Goal: Check status: Check status

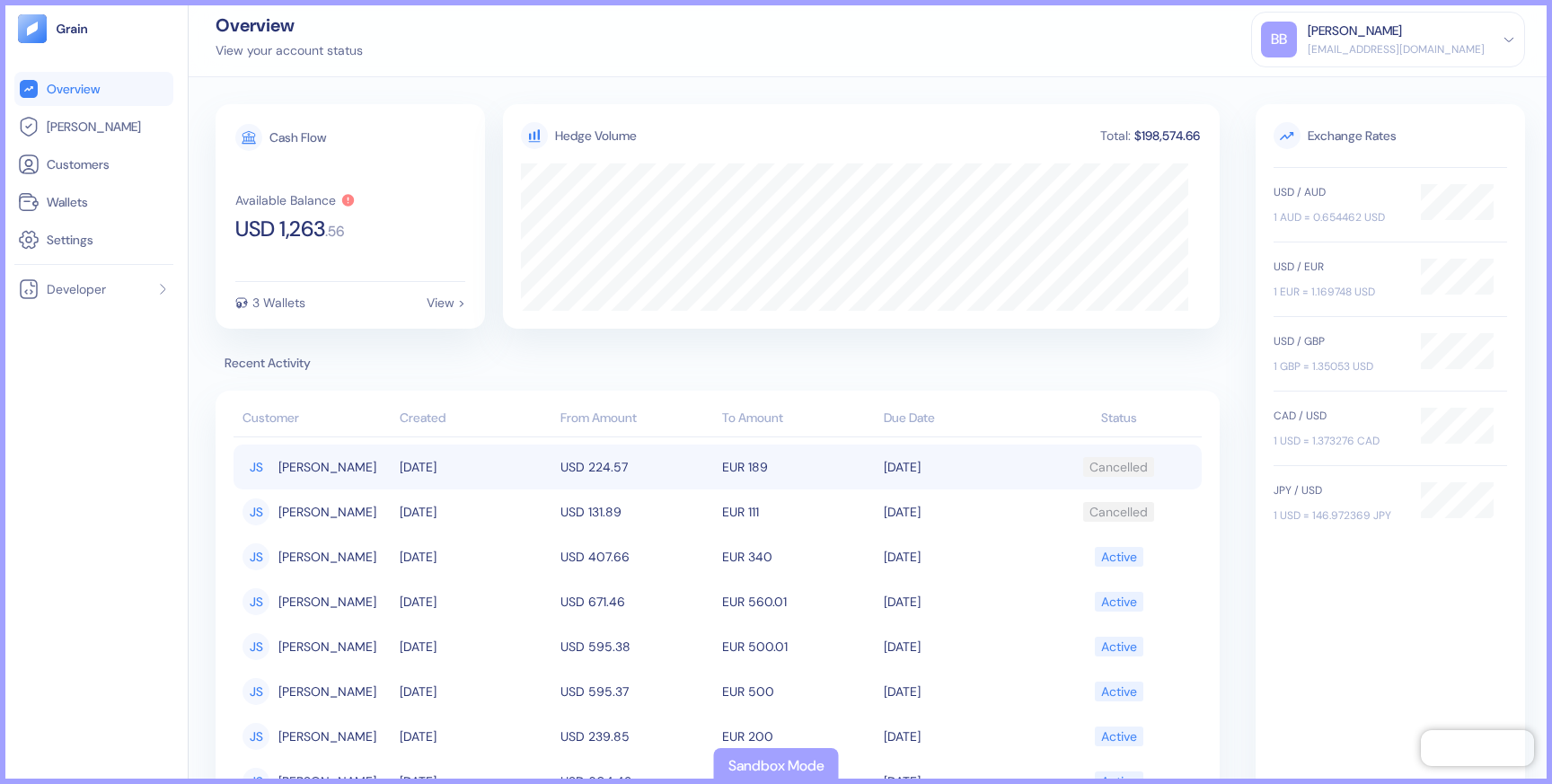
scroll to position [35, 0]
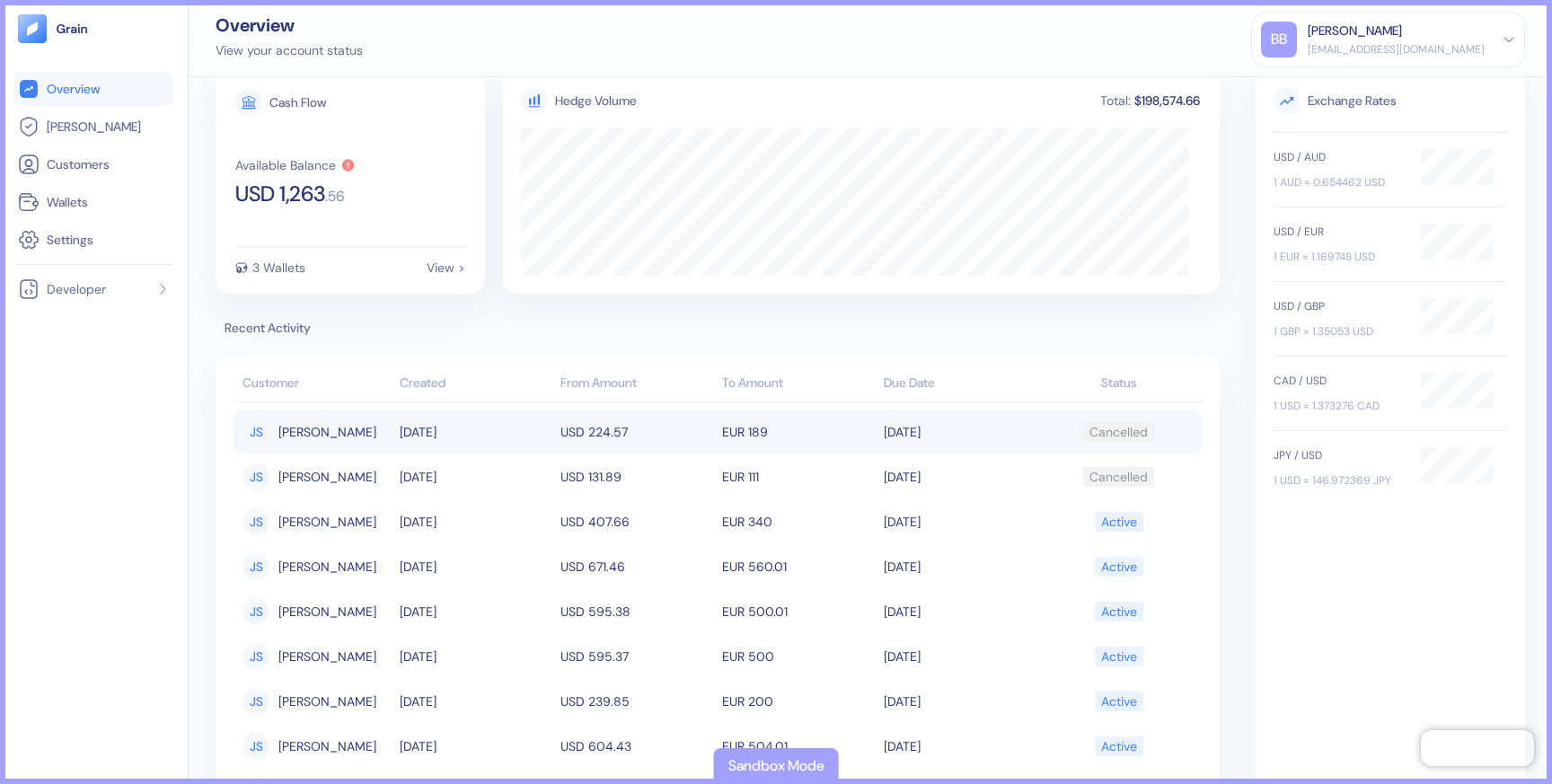
click at [888, 427] on td "[DATE]" at bounding box center [960, 432] width 162 height 45
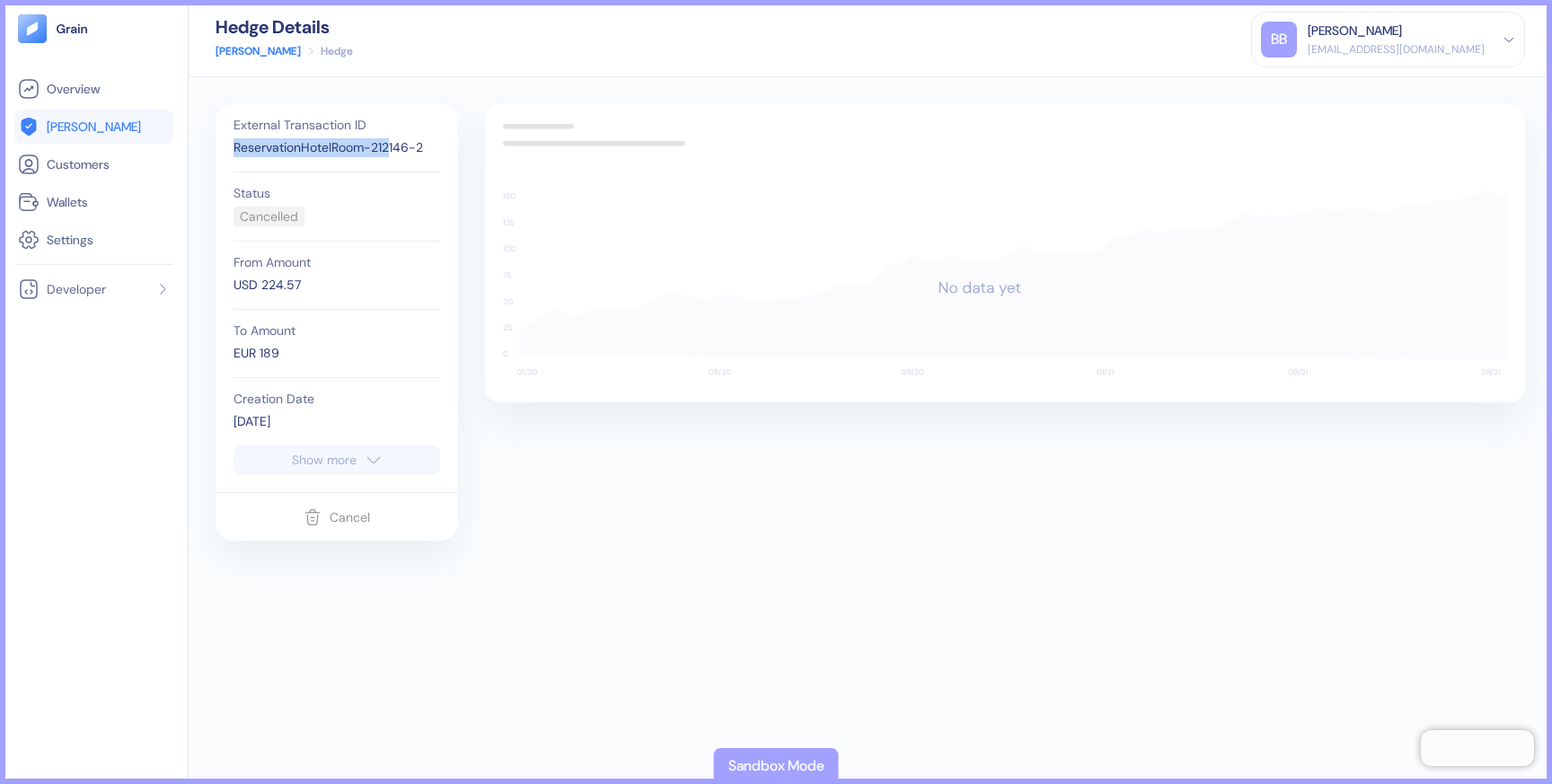
drag, startPoint x: 230, startPoint y: 150, endPoint x: 389, endPoint y: 155, distance: 159.1
click at [389, 155] on div "External Transaction ID ReservationHotelRoom-212146-2 Status Cancelled From Amo…" at bounding box center [337, 275] width 224 height 341
click at [397, 147] on div "ReservationHotelRoom-212146-2" at bounding box center [337, 147] width 207 height 19
click at [418, 150] on div "ReservationHotelRoom-212146-2" at bounding box center [337, 147] width 207 height 19
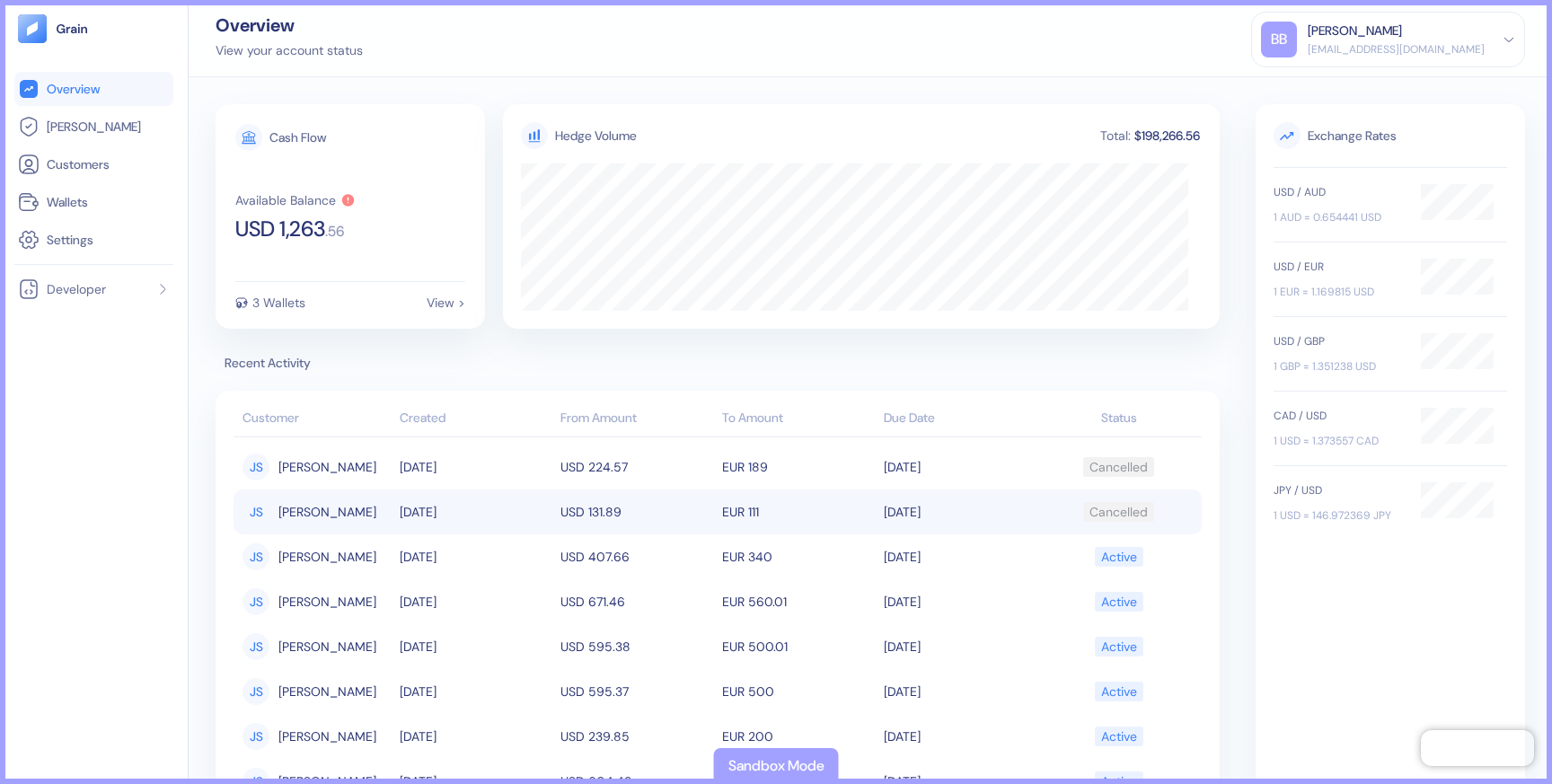
click at [436, 517] on td "[DATE]" at bounding box center [476, 512] width 162 height 45
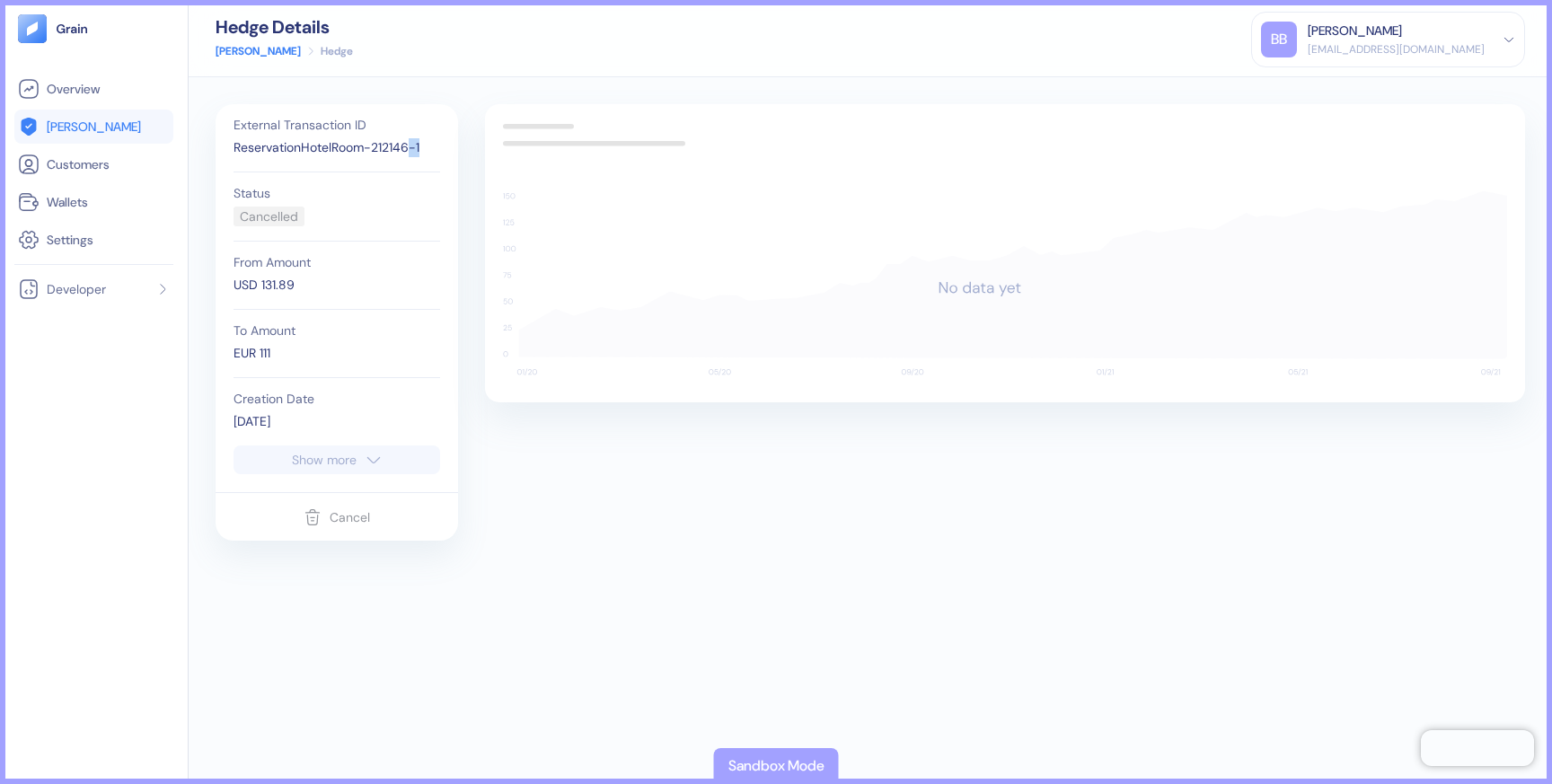
drag, startPoint x: 425, startPoint y: 144, endPoint x: 409, endPoint y: 145, distance: 16.0
click at [409, 145] on div "ReservationHotelRoom-212146-1" at bounding box center [337, 147] width 207 height 19
